Goal: Task Accomplishment & Management: Manage account settings

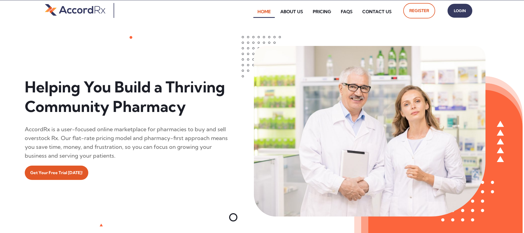
click at [251, 13] on span "Login" at bounding box center [460, 11] width 14 height 8
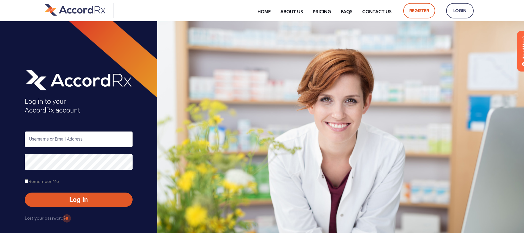
click at [47, 138] on input "text" at bounding box center [79, 140] width 108 height 16
type input "ARX-[PERSON_NAME]"
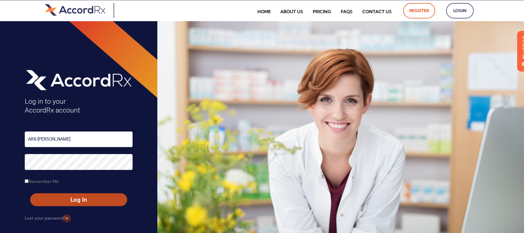
click at [66, 198] on span "Log In" at bounding box center [78, 200] width 87 height 8
